Goal: Complete application form: Complete application form

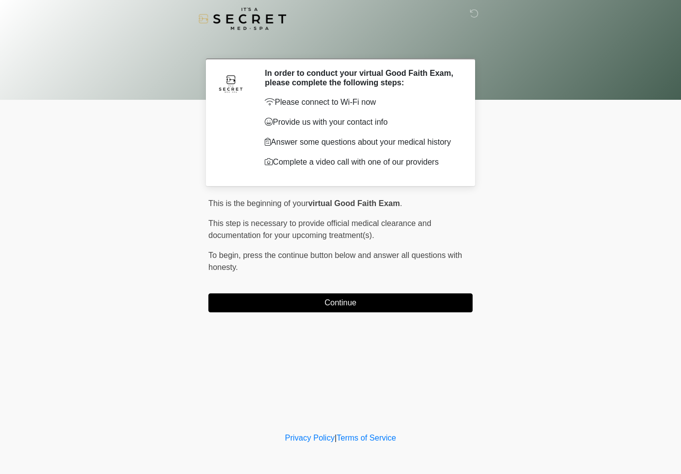
click at [385, 307] on button "Continue" at bounding box center [340, 302] width 264 height 19
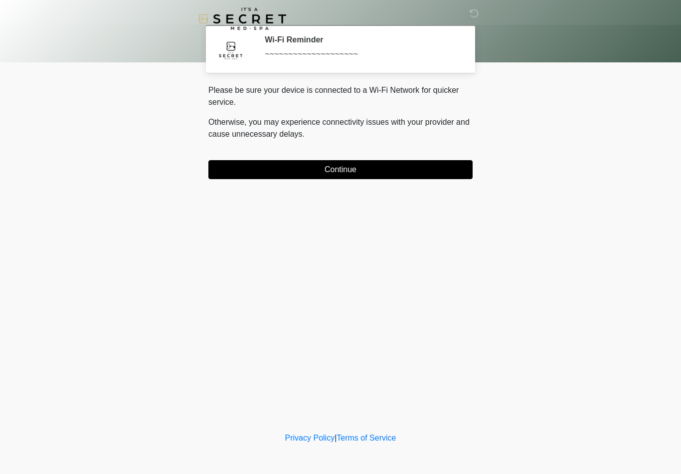
click at [412, 173] on button "Continue" at bounding box center [340, 169] width 264 height 19
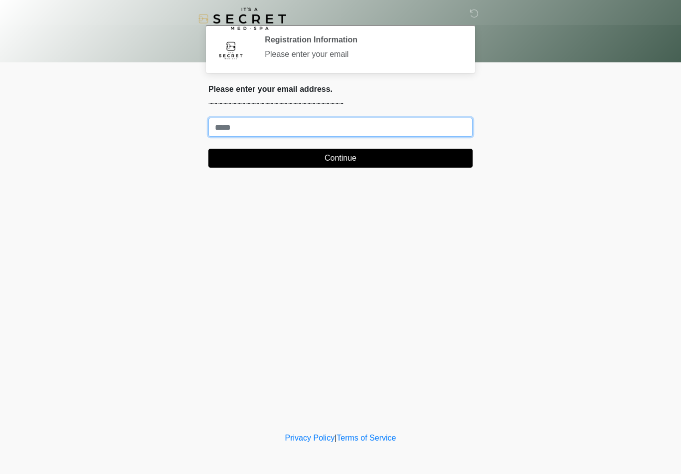
click at [414, 123] on input "Where should we email your treatment plan?" at bounding box center [340, 127] width 264 height 19
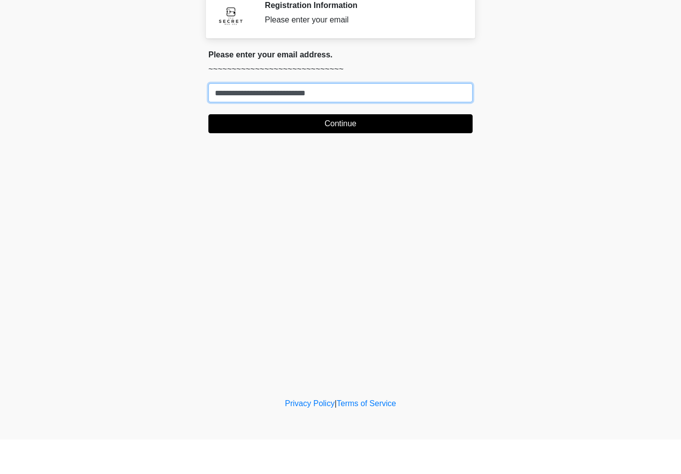
type input "**********"
click at [340, 149] on button "Continue" at bounding box center [340, 158] width 264 height 19
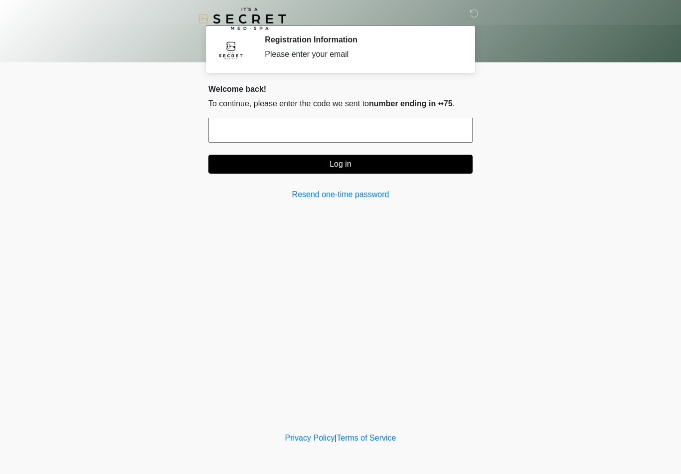
click at [270, 129] on input "text" at bounding box center [340, 130] width 264 height 25
type input "******"
click at [325, 167] on button "Log in" at bounding box center [340, 164] width 264 height 19
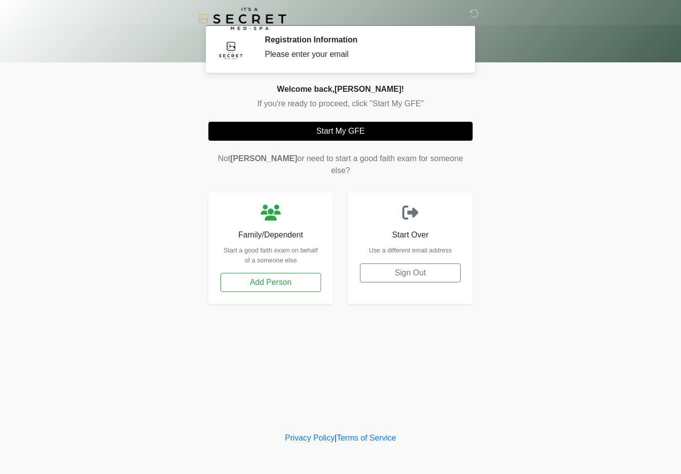
click at [348, 127] on button "Start My GFE" at bounding box center [340, 131] width 264 height 19
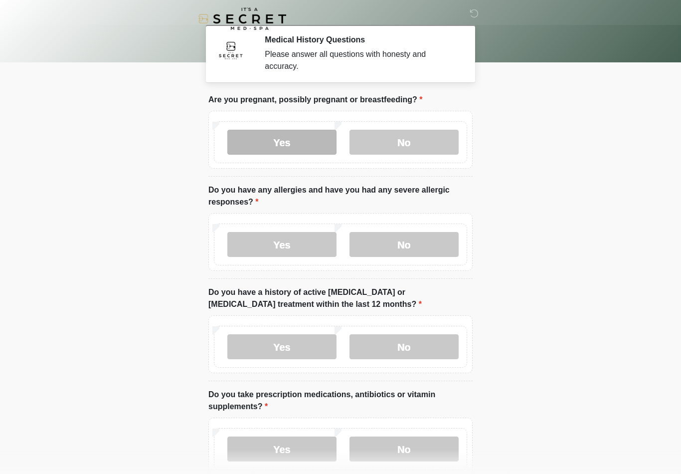
click at [288, 154] on label "Yes" at bounding box center [281, 142] width 109 height 25
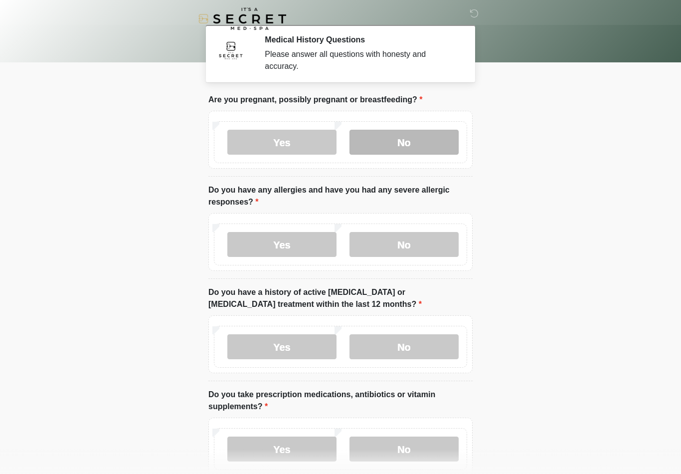
click at [385, 143] on label "No" at bounding box center [403, 142] width 109 height 25
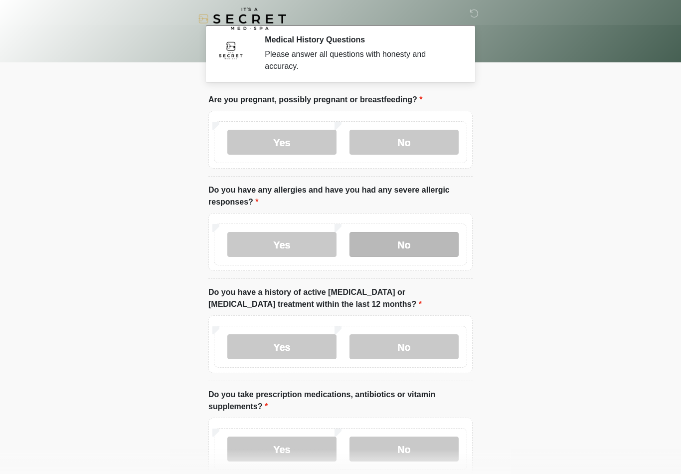
click at [419, 244] on label "No" at bounding box center [403, 244] width 109 height 25
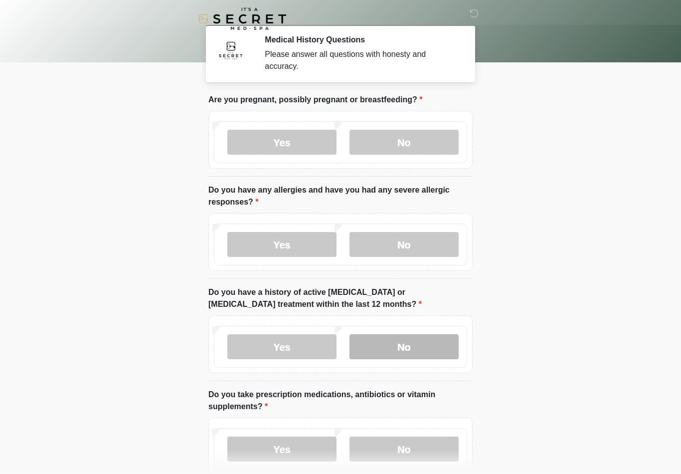
click at [405, 344] on label "No" at bounding box center [403, 346] width 109 height 25
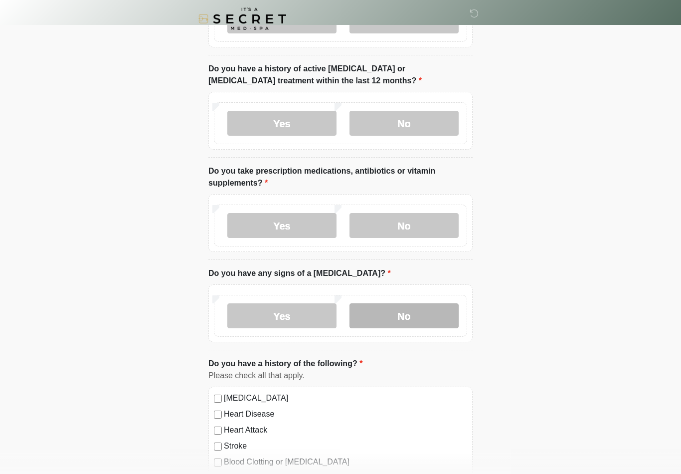
scroll to position [241, 0]
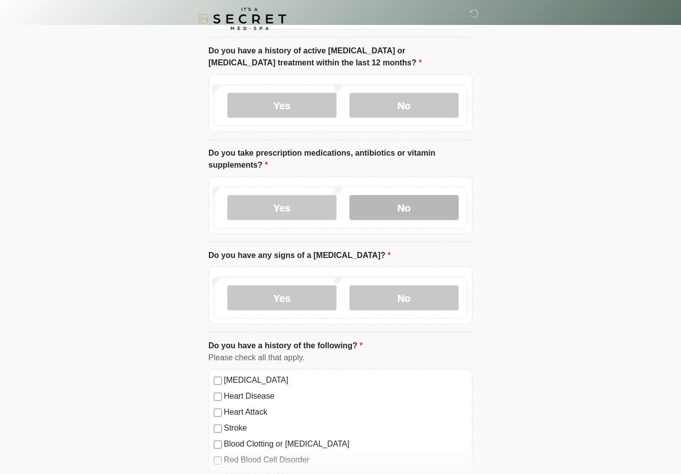
click at [391, 213] on label "No" at bounding box center [403, 207] width 109 height 25
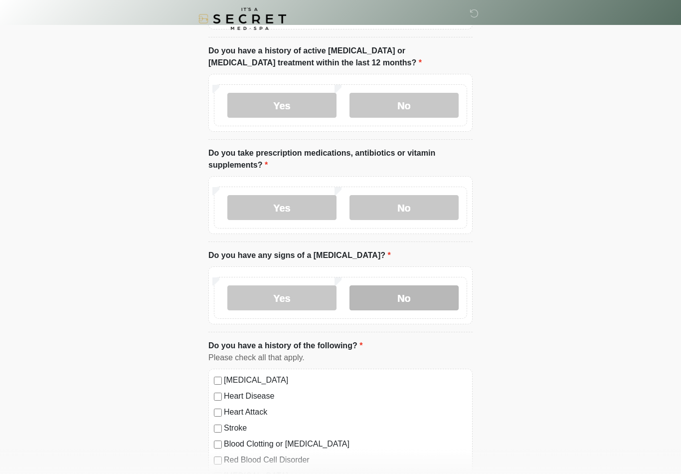
click at [393, 303] on label "No" at bounding box center [403, 297] width 109 height 25
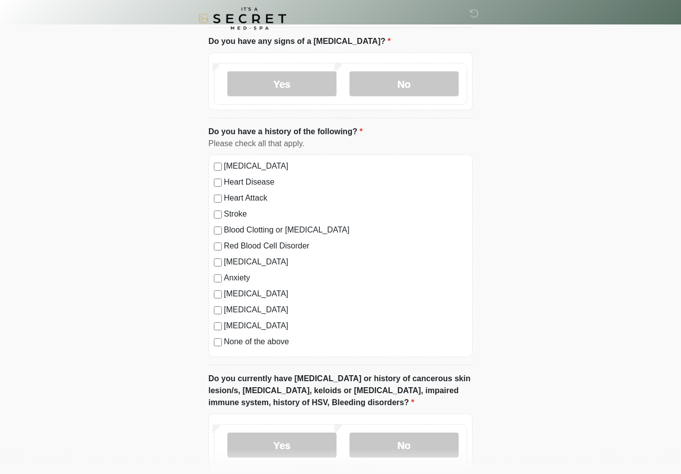
scroll to position [465, 0]
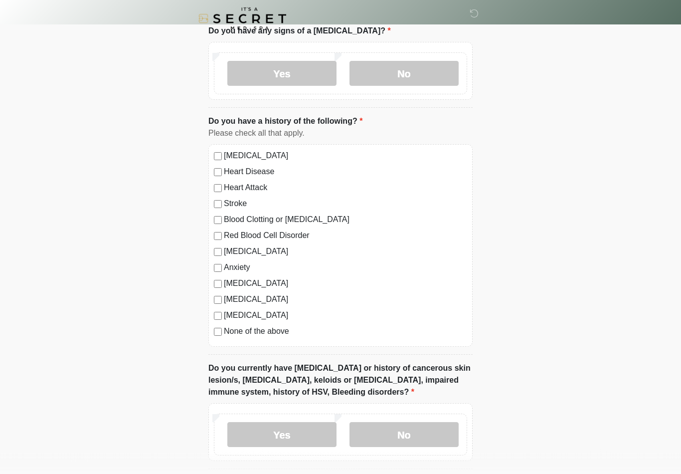
click at [224, 332] on label "None of the above" at bounding box center [345, 331] width 243 height 12
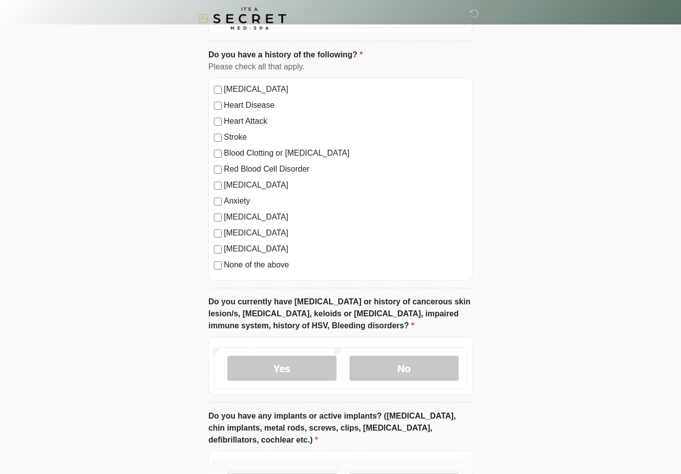
scroll to position [532, 0]
click at [427, 360] on label "No" at bounding box center [403, 367] width 109 height 25
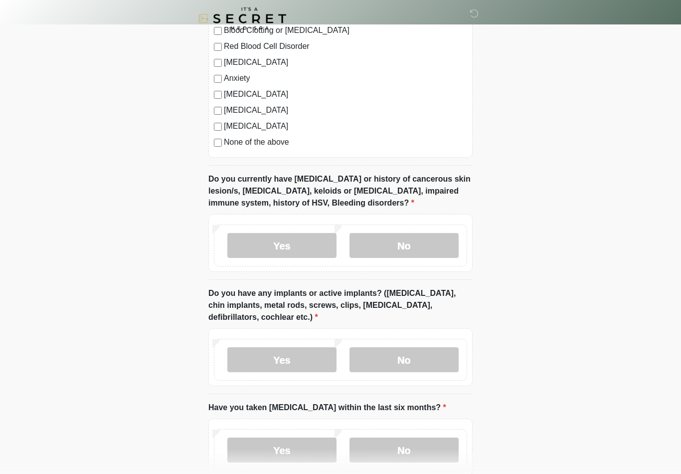
scroll to position [728, 0]
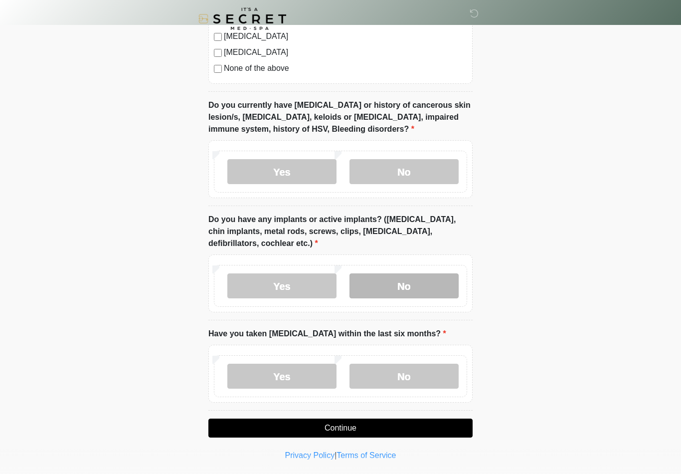
click at [400, 286] on label "No" at bounding box center [403, 285] width 109 height 25
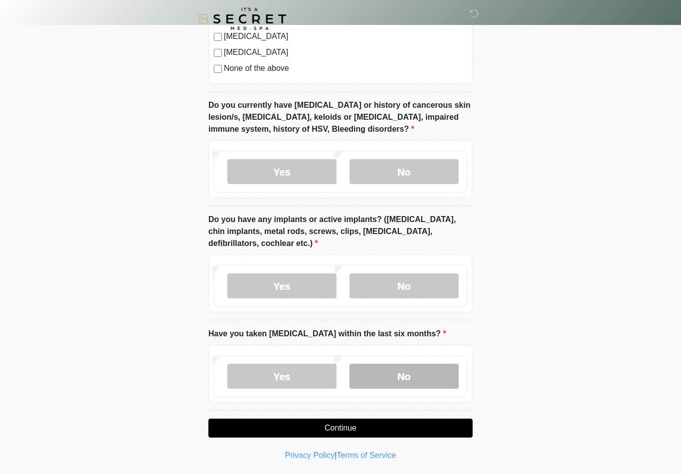
click at [390, 372] on label "No" at bounding box center [403, 375] width 109 height 25
click at [344, 425] on button "Continue" at bounding box center [340, 427] width 264 height 19
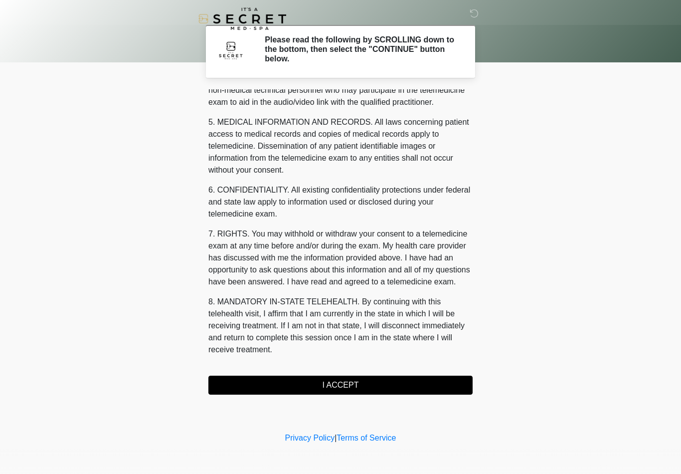
scroll to position [304, 0]
click at [341, 387] on button "I ACCEPT" at bounding box center [340, 384] width 264 height 19
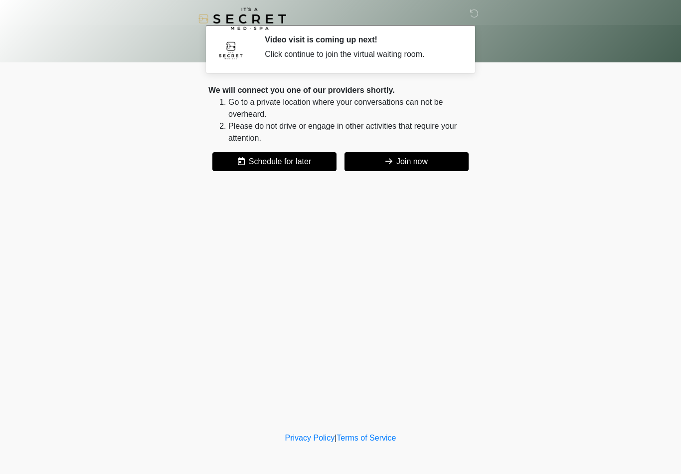
click at [399, 160] on button "Join now" at bounding box center [406, 161] width 124 height 19
